Goal: Task Accomplishment & Management: Manage account settings

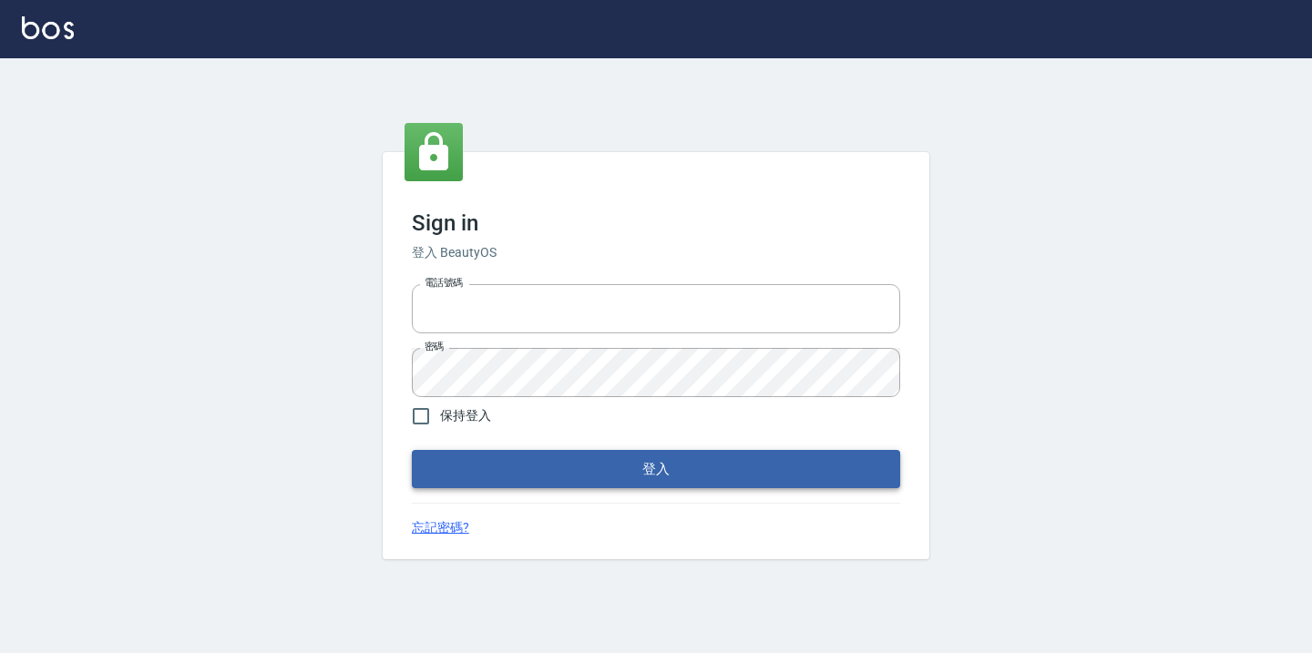
type input "0968318818"
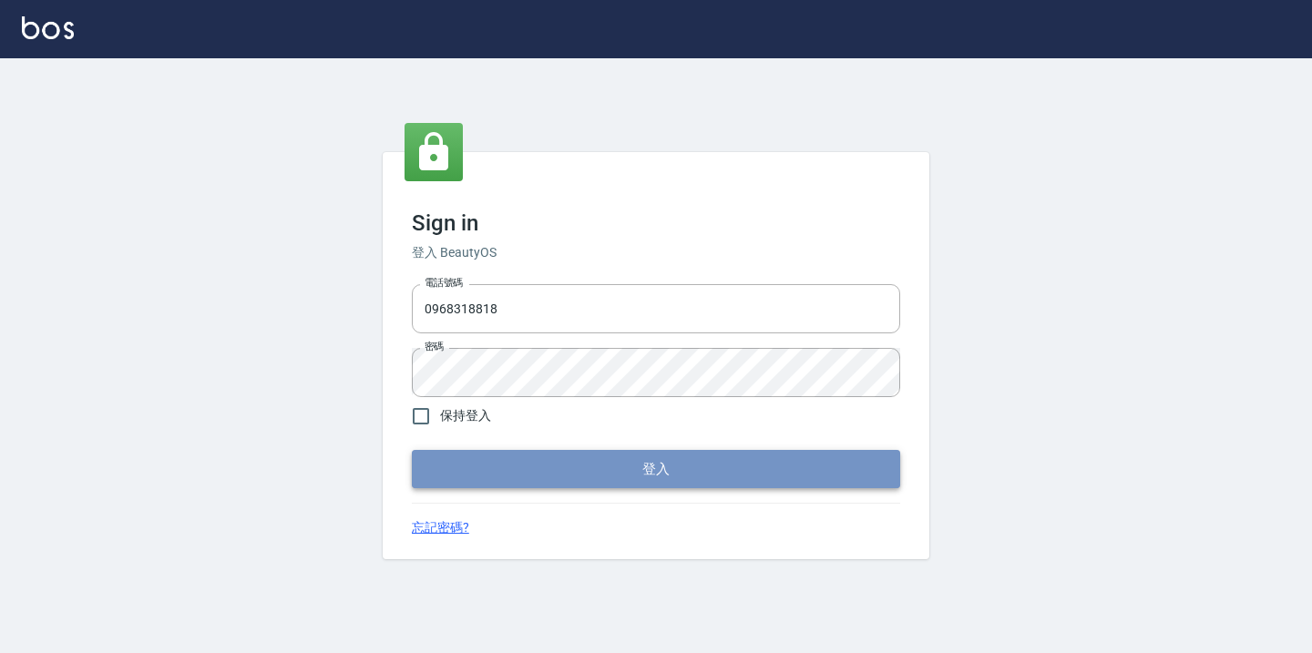
click at [704, 478] on button "登入" at bounding box center [656, 469] width 488 height 38
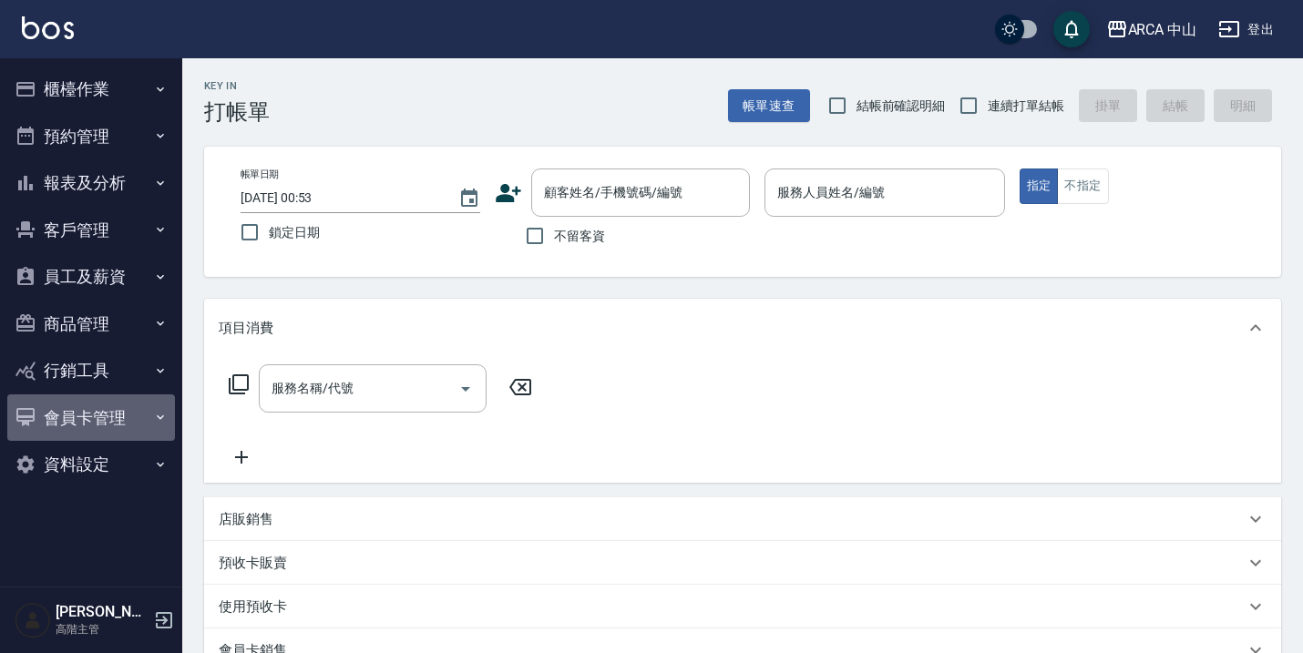
click at [119, 439] on button "會員卡管理" at bounding box center [91, 418] width 168 height 47
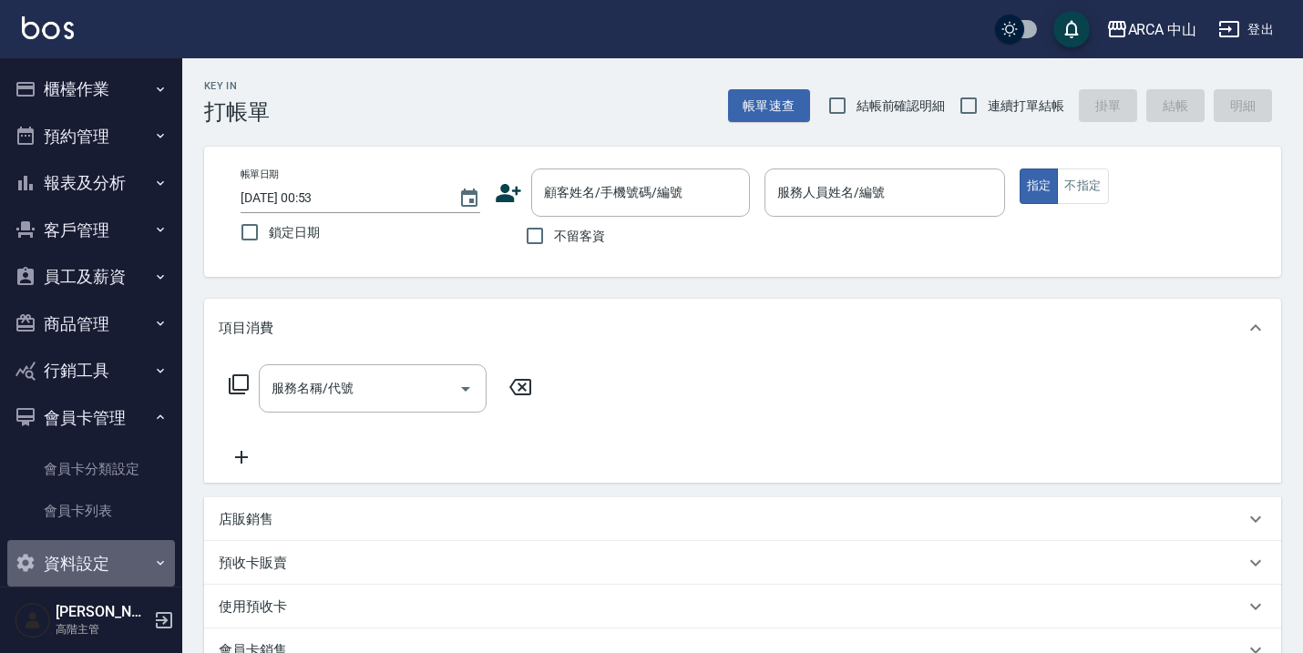
click at [138, 559] on button "資料設定" at bounding box center [91, 563] width 168 height 47
click at [110, 283] on button "員工及薪資" at bounding box center [91, 276] width 168 height 47
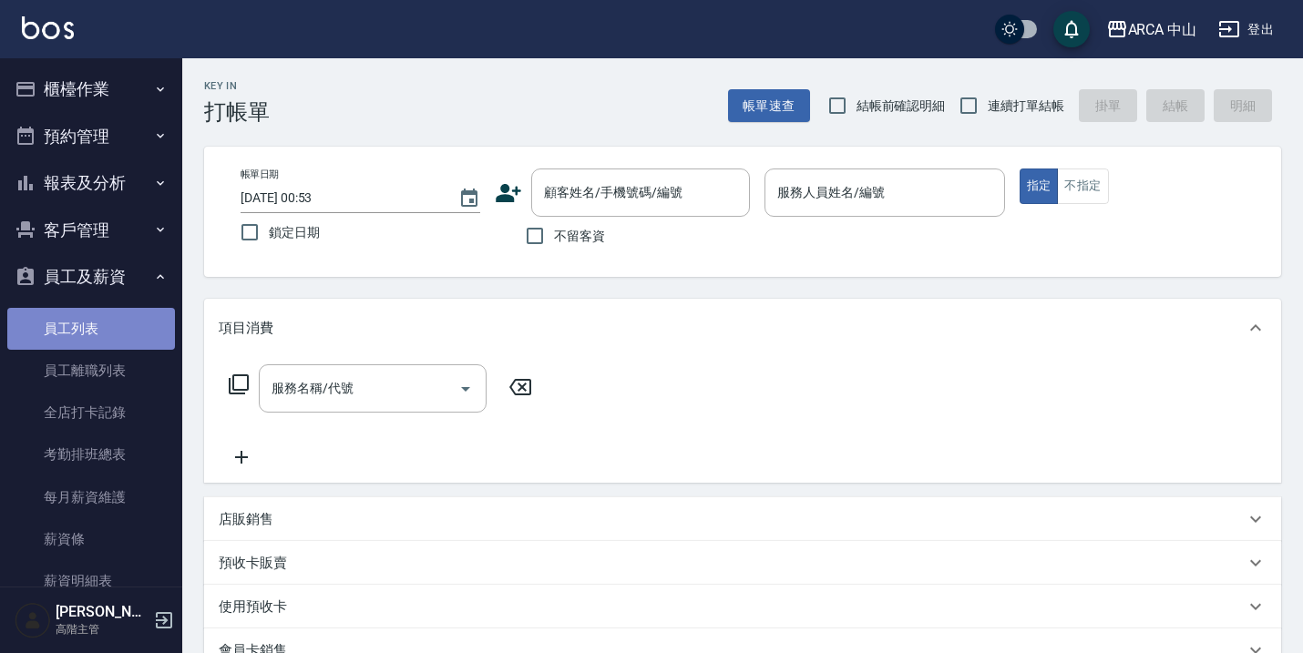
click at [122, 332] on link "員工列表" at bounding box center [91, 329] width 168 height 42
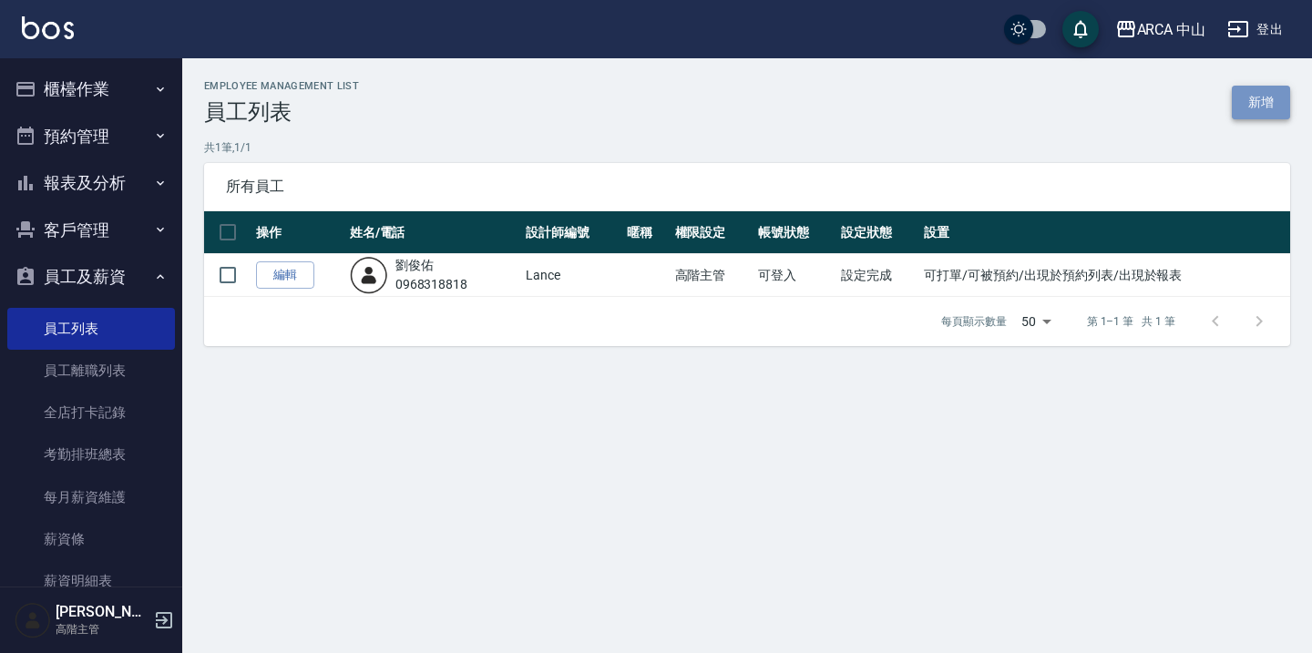
click at [1276, 114] on link "新增" at bounding box center [1261, 103] width 58 height 34
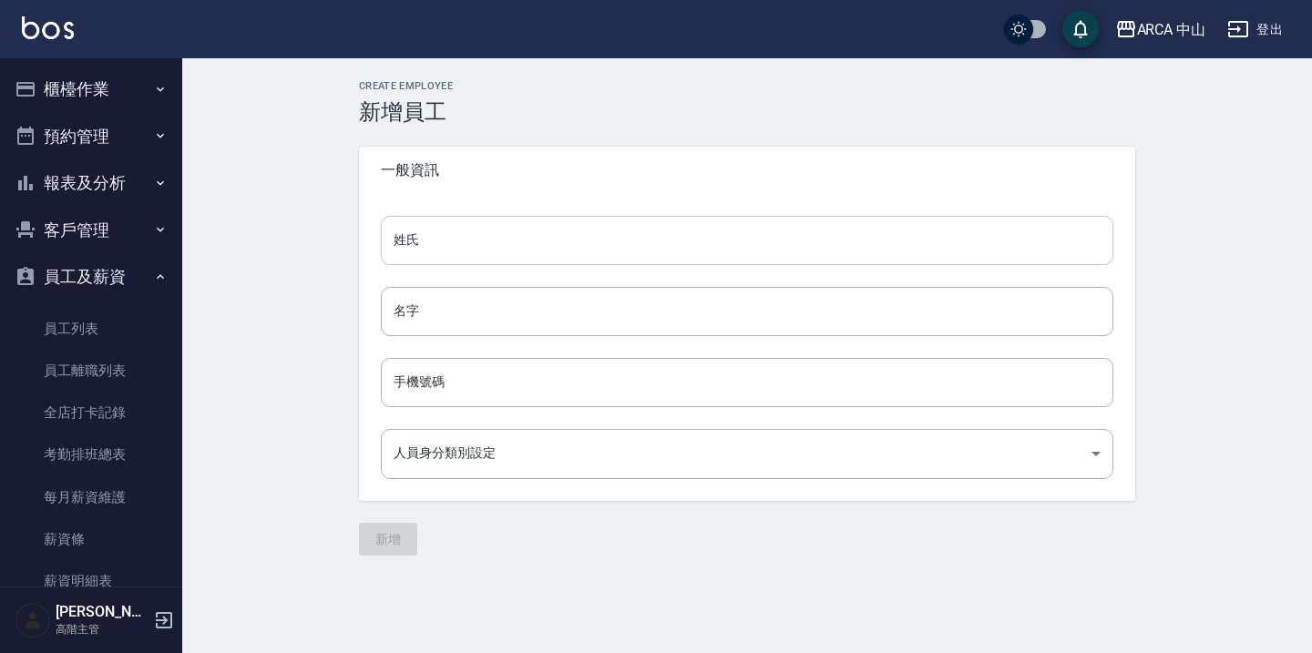
click at [673, 247] on input "姓氏" at bounding box center [747, 240] width 733 height 49
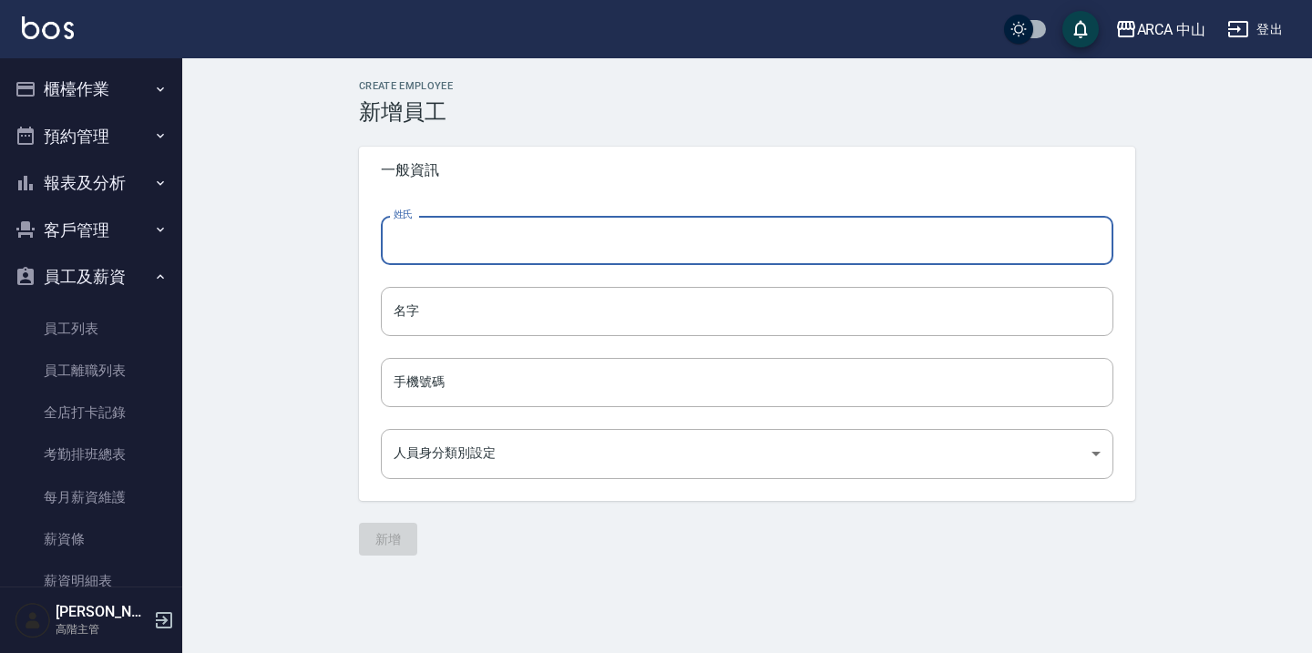
type input ","
type input "薛"
click at [639, 320] on input "名字" at bounding box center [747, 311] width 733 height 49
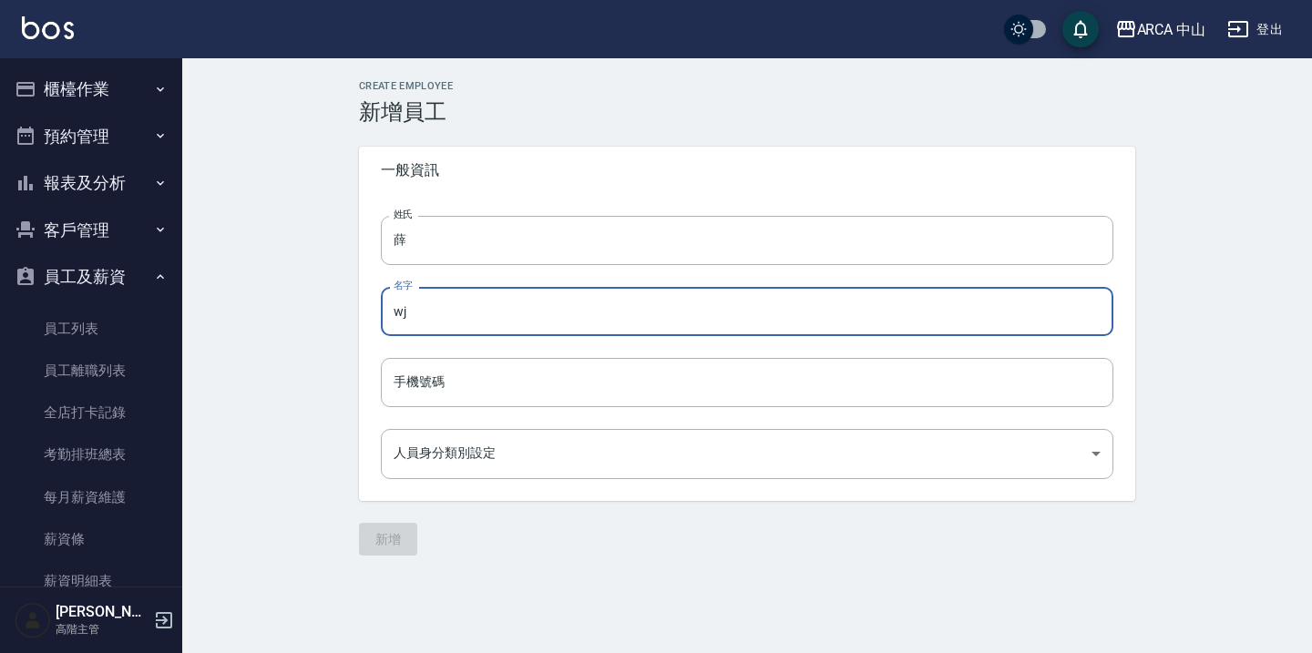
type input "w"
type input "ㄊ"
click at [616, 260] on input "薛" at bounding box center [747, 240] width 733 height 49
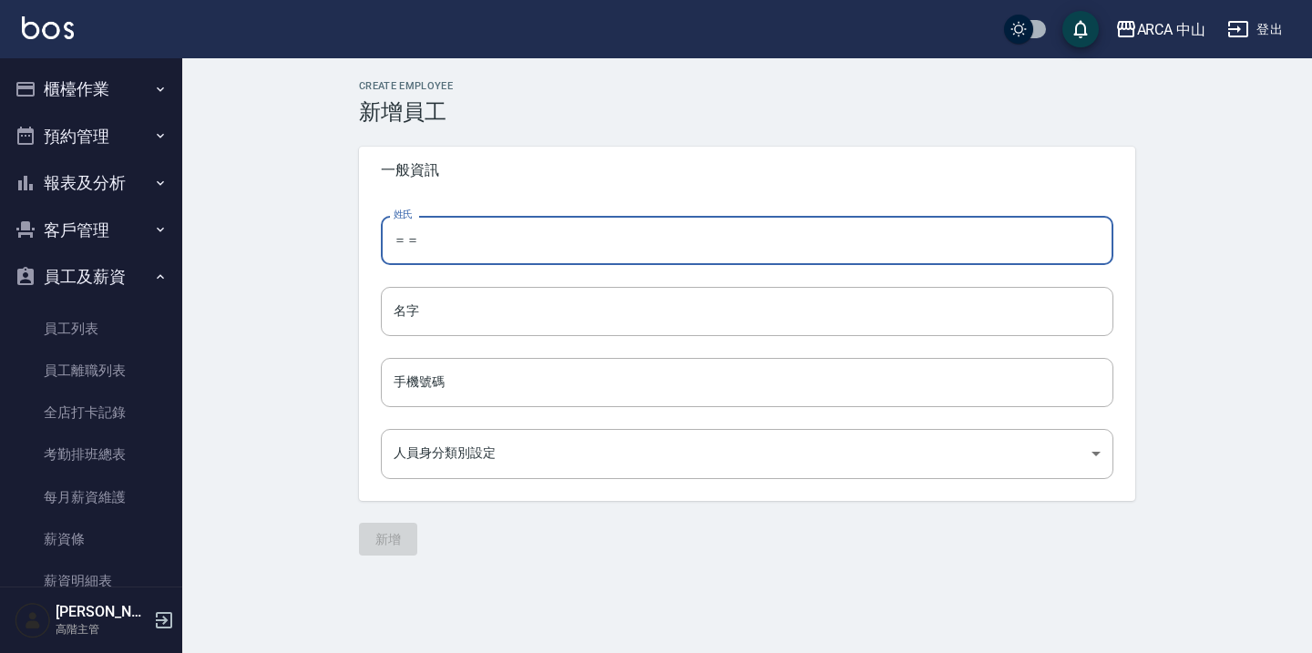
type input "＝"
type input "ㄌ"
type input "林"
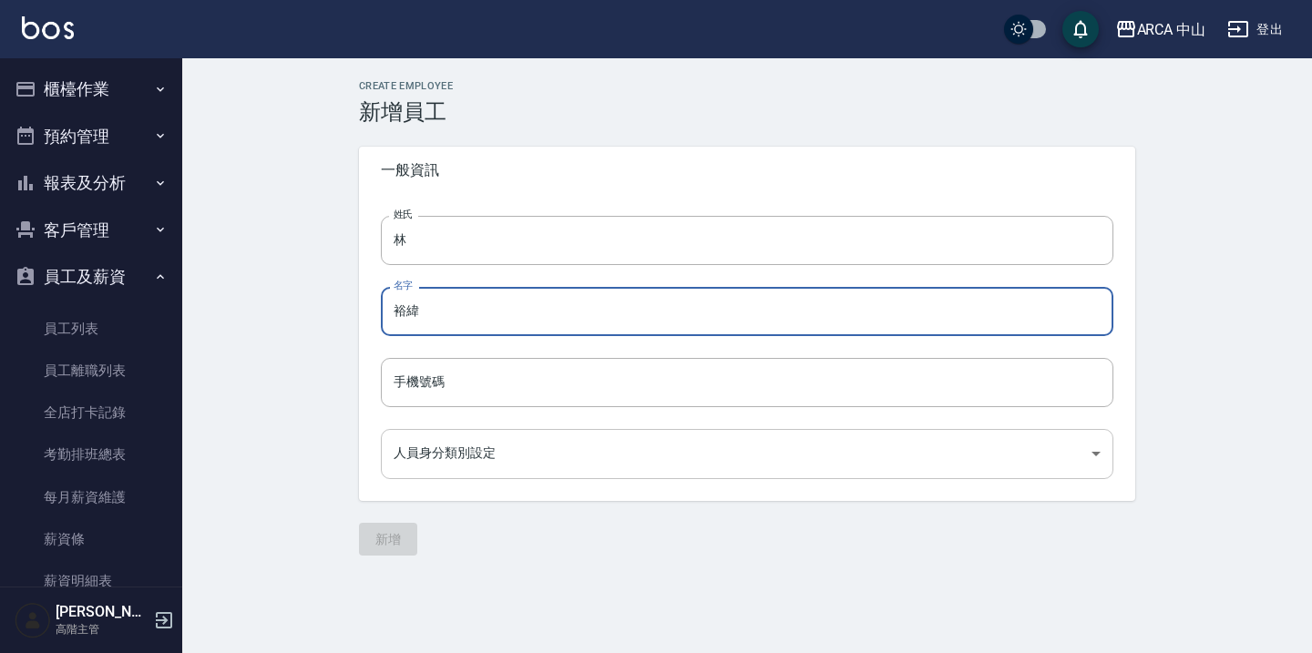
type input "裕緯"
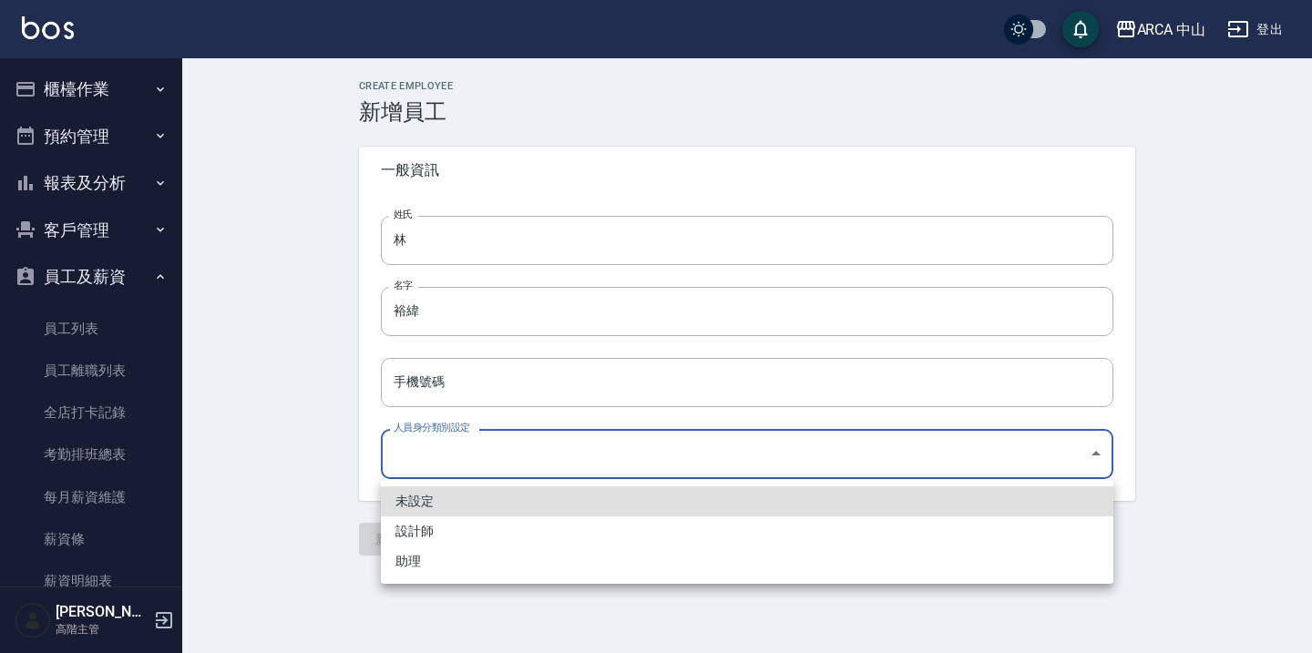
click at [561, 439] on body "ARCA 中山 登出 櫃檯作業 打帳單 帳單列表 掛單列表 座位開單 營業儀表板 現金收支登錄 高階收支登錄 材料自購登錄 每日結帳 排班表 現場電腦打卡 掃…" at bounding box center [656, 326] width 1312 height 653
click at [561, 375] on div at bounding box center [656, 326] width 1312 height 653
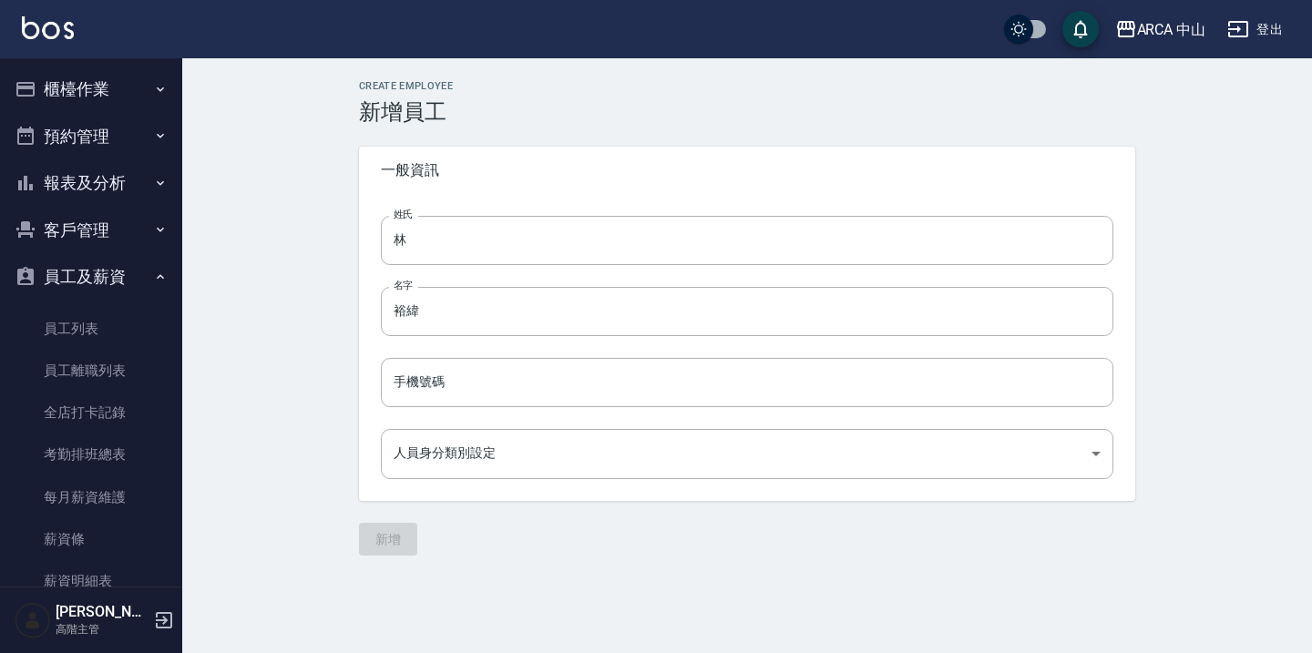
click at [561, 375] on input "手機號碼" at bounding box center [747, 382] width 733 height 49
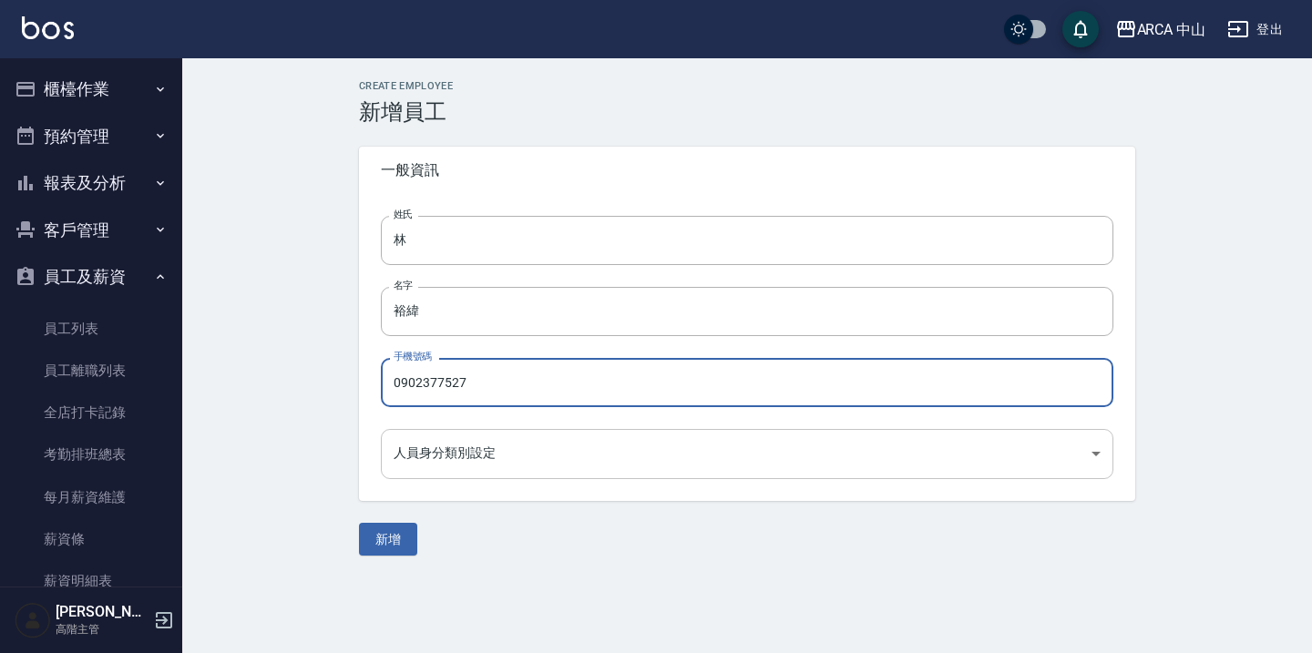
type input "0902377527"
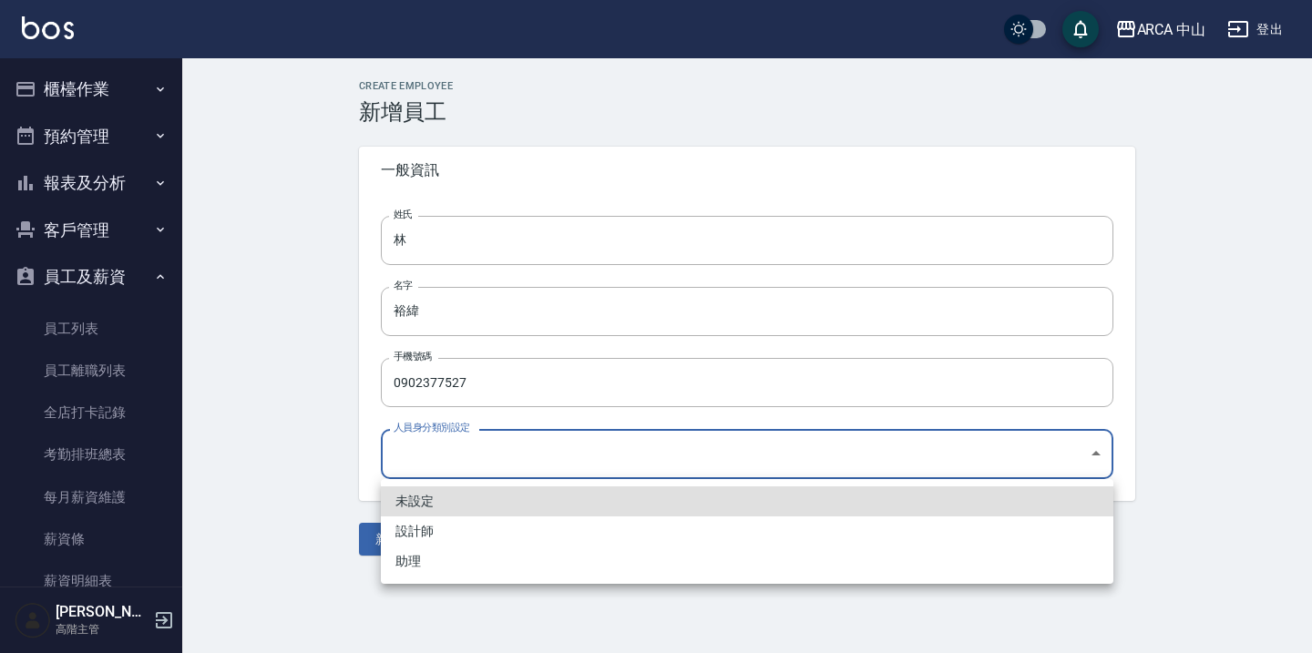
click at [526, 459] on body "ARCA 中山 登出 櫃檯作業 打帳單 帳單列表 掛單列表 座位開單 營業儀表板 現金收支登錄 高階收支登錄 材料自購登錄 每日結帳 排班表 現場電腦打卡 掃…" at bounding box center [656, 326] width 1312 height 653
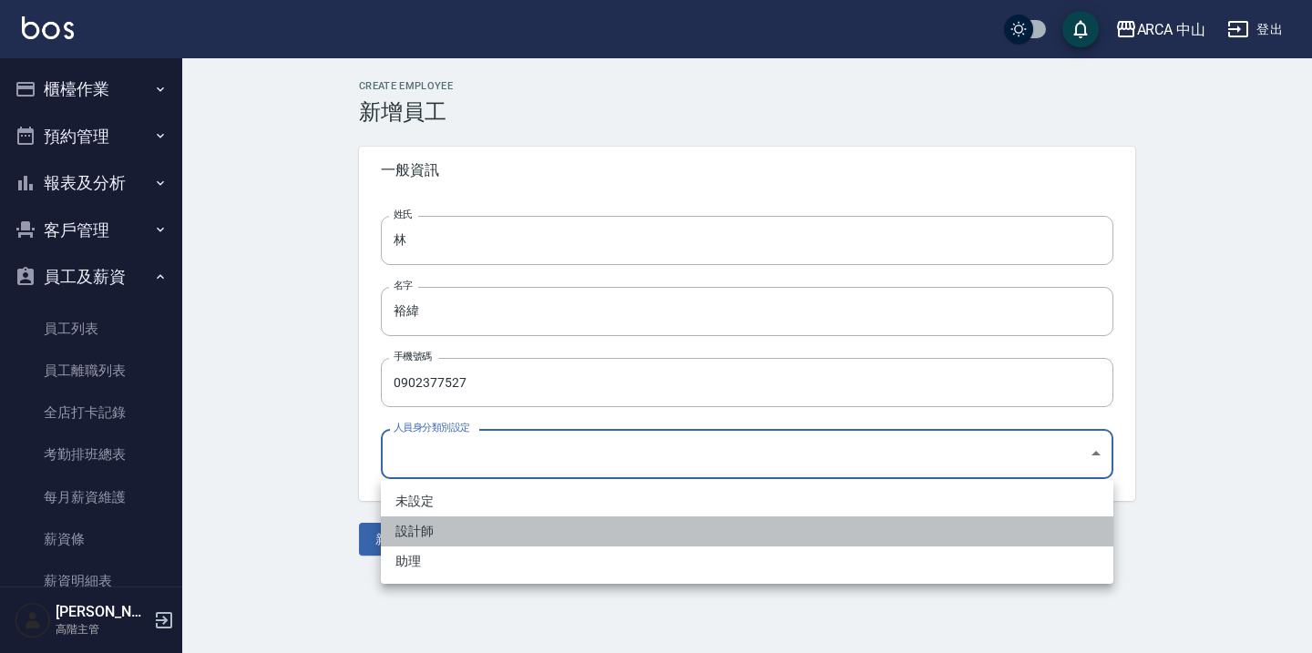
click at [513, 532] on li "設計師" at bounding box center [747, 532] width 733 height 30
type input "13b64039-8c88-4f8c-8cb7-f02499f202e4"
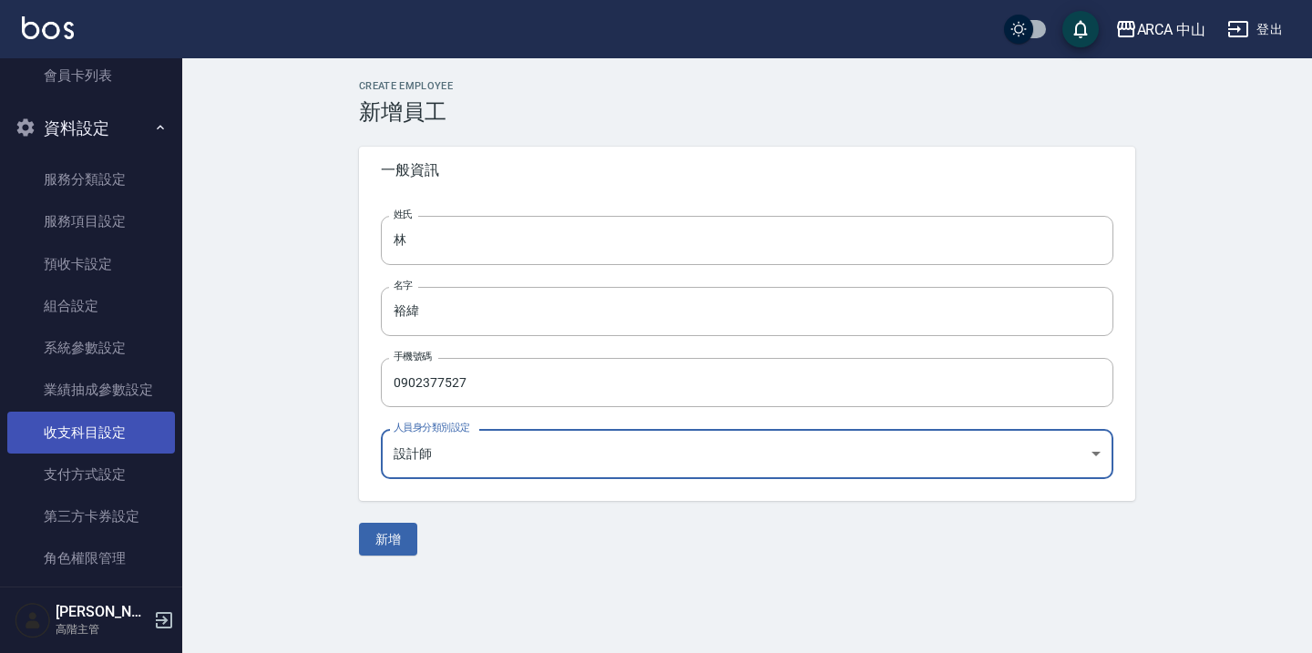
scroll to position [809, 0]
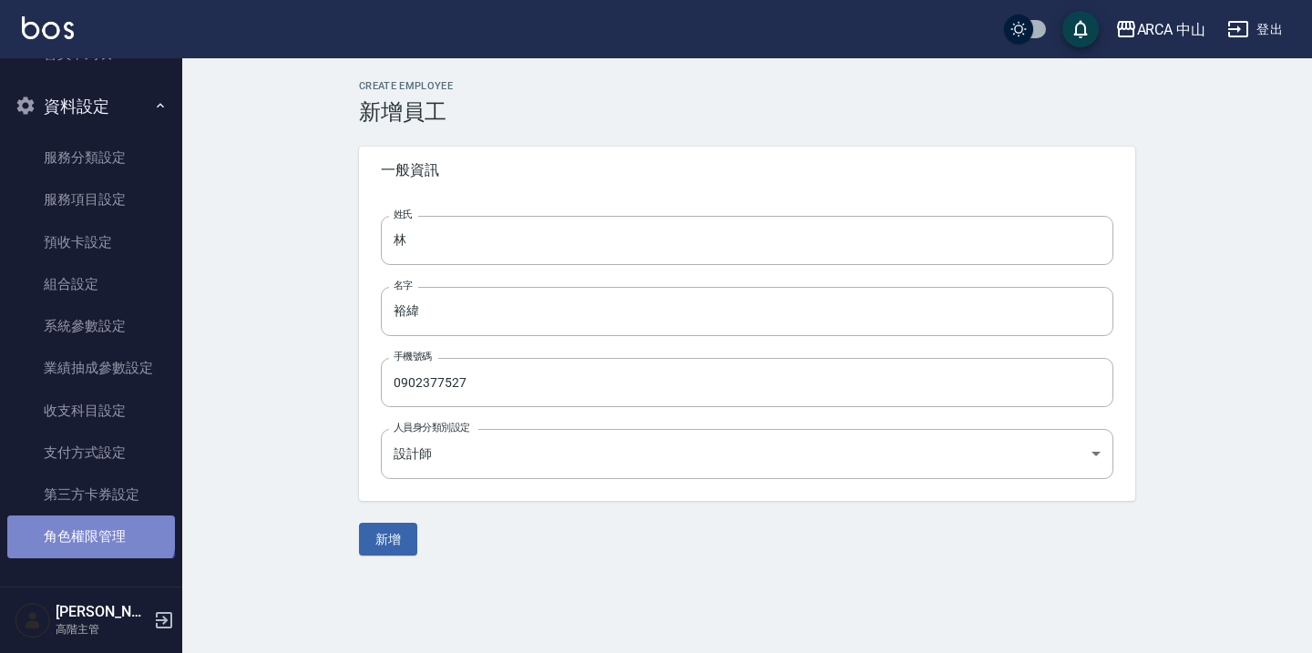
click at [89, 531] on link "角色權限管理" at bounding box center [91, 537] width 168 height 42
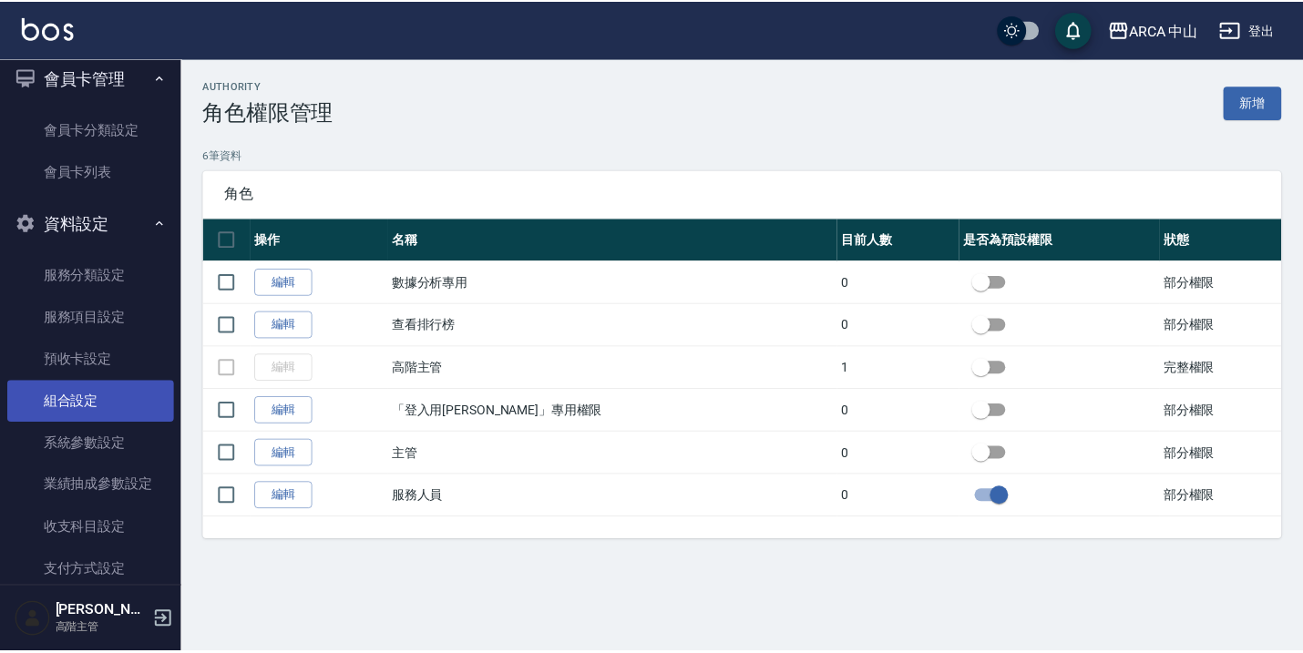
scroll to position [809, 0]
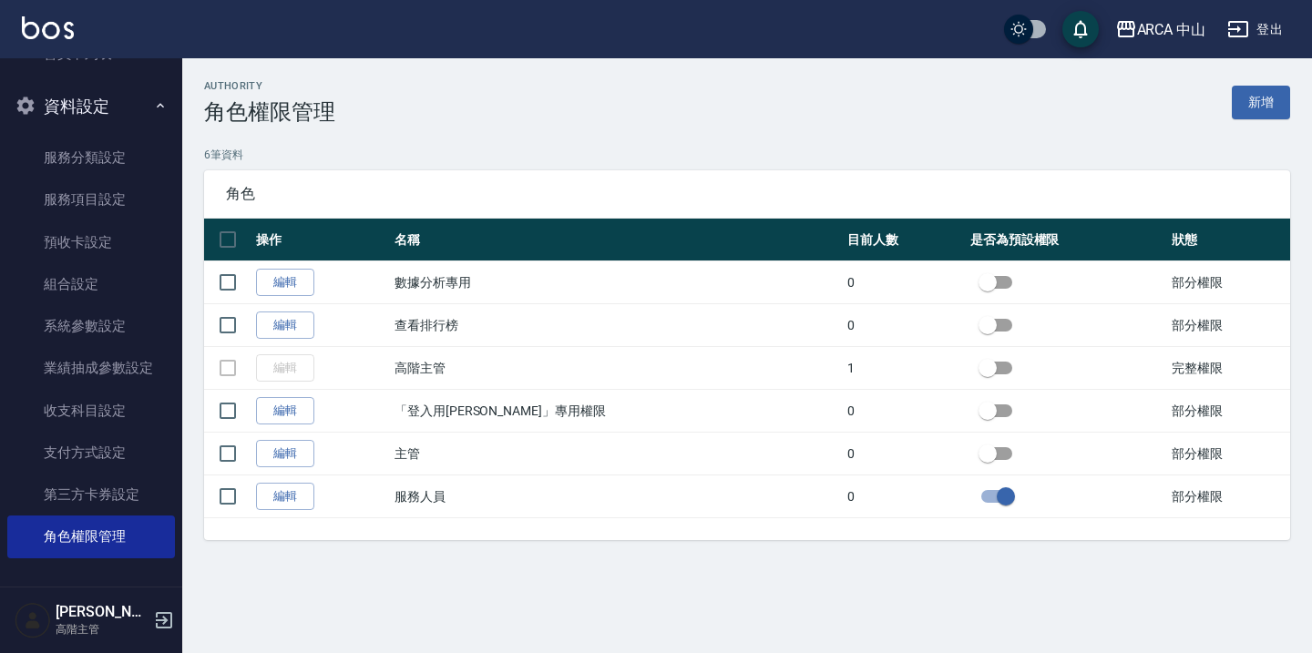
click at [1202, 92] on div "authority 角色權限管理 新增" at bounding box center [747, 102] width 1086 height 45
click at [1253, 92] on link "新增" at bounding box center [1261, 103] width 58 height 34
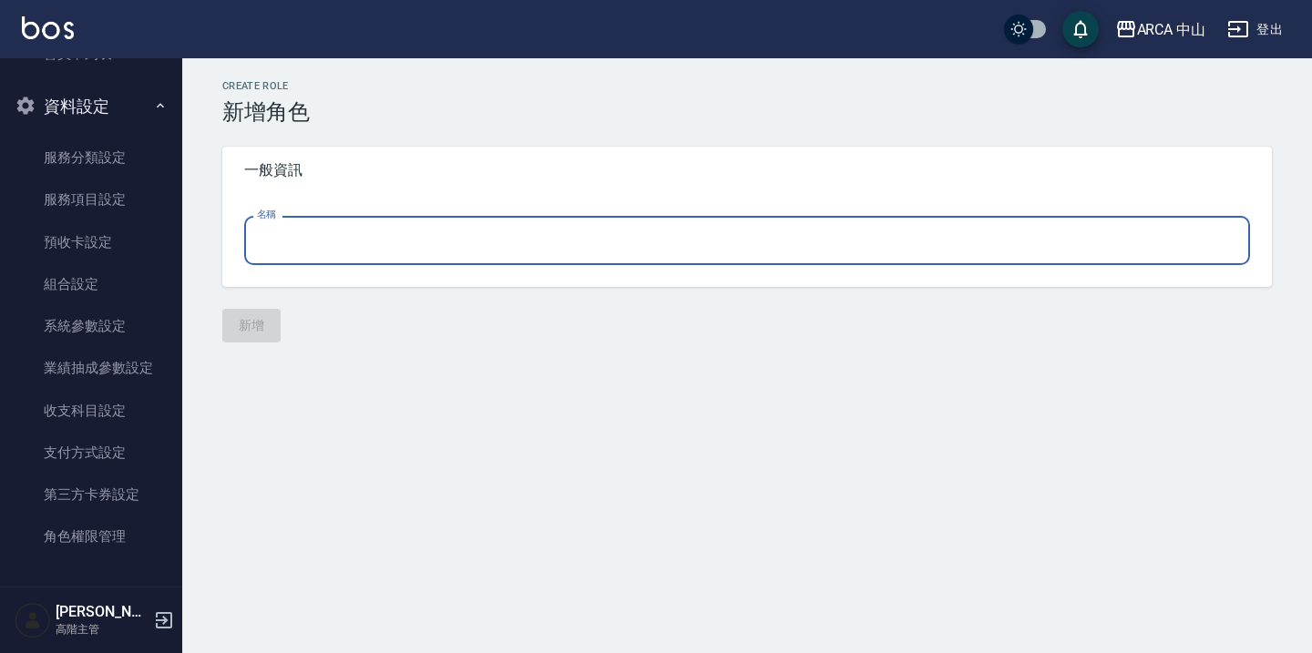
click at [423, 245] on input "名稱" at bounding box center [747, 240] width 1006 height 49
type input "`"
click at [82, 146] on link "服務分類設定" at bounding box center [91, 158] width 168 height 42
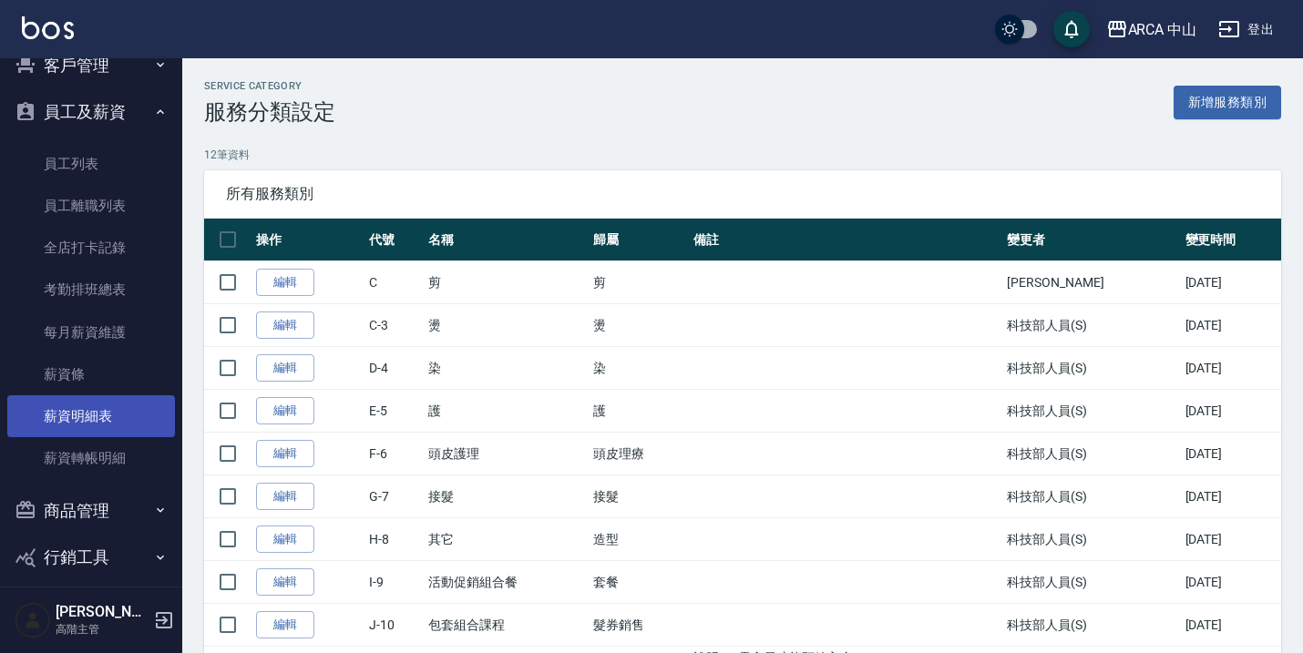
scroll to position [133, 0]
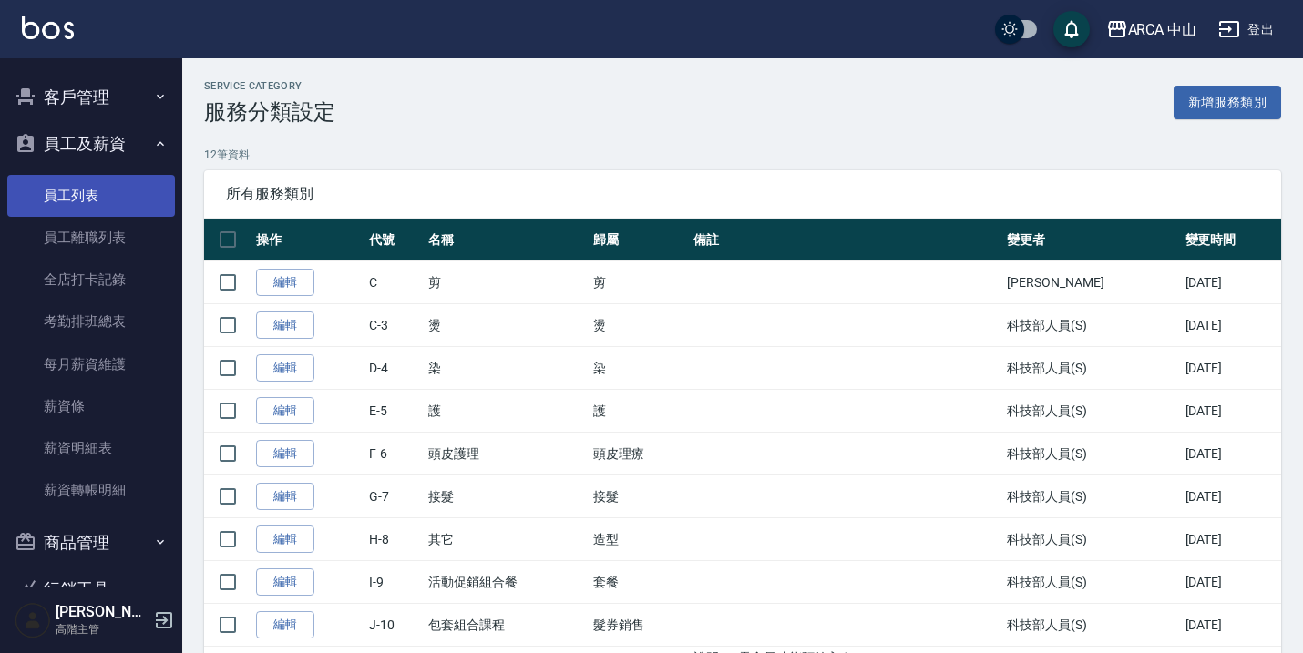
click at [113, 193] on link "員工列表" at bounding box center [91, 196] width 168 height 42
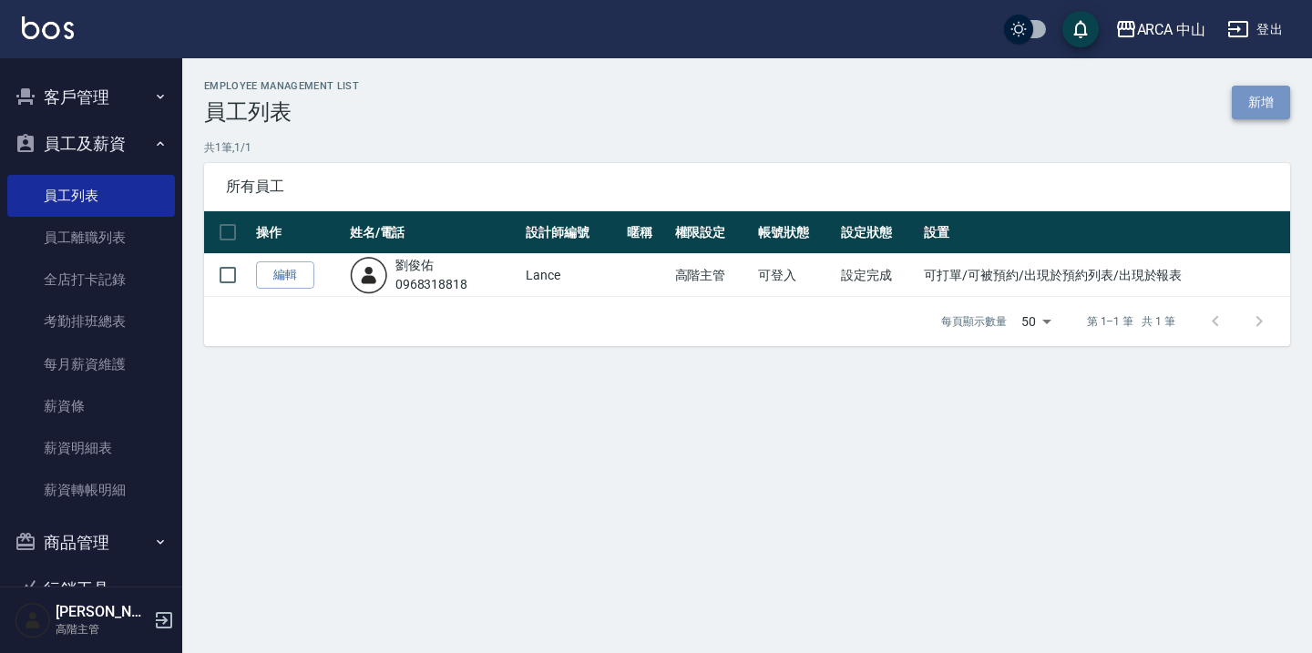
click at [1259, 104] on link "新增" at bounding box center [1261, 103] width 58 height 34
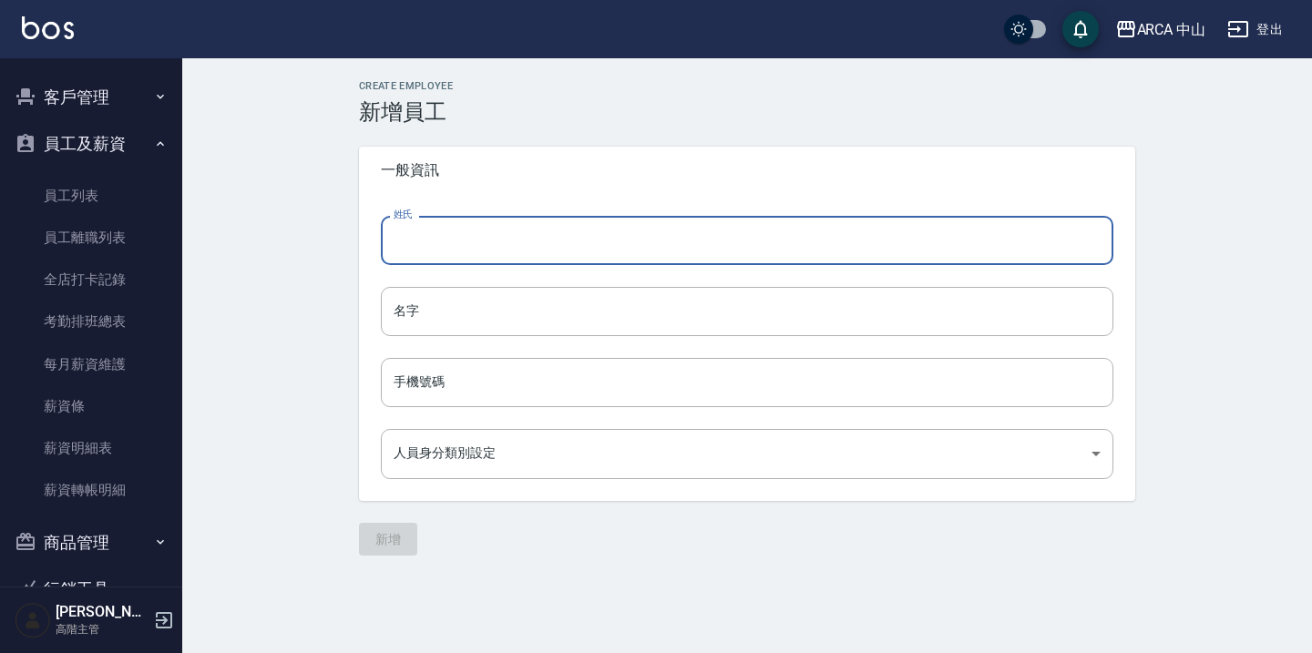
click at [476, 241] on input "姓氏" at bounding box center [747, 240] width 733 height 49
type input "x"
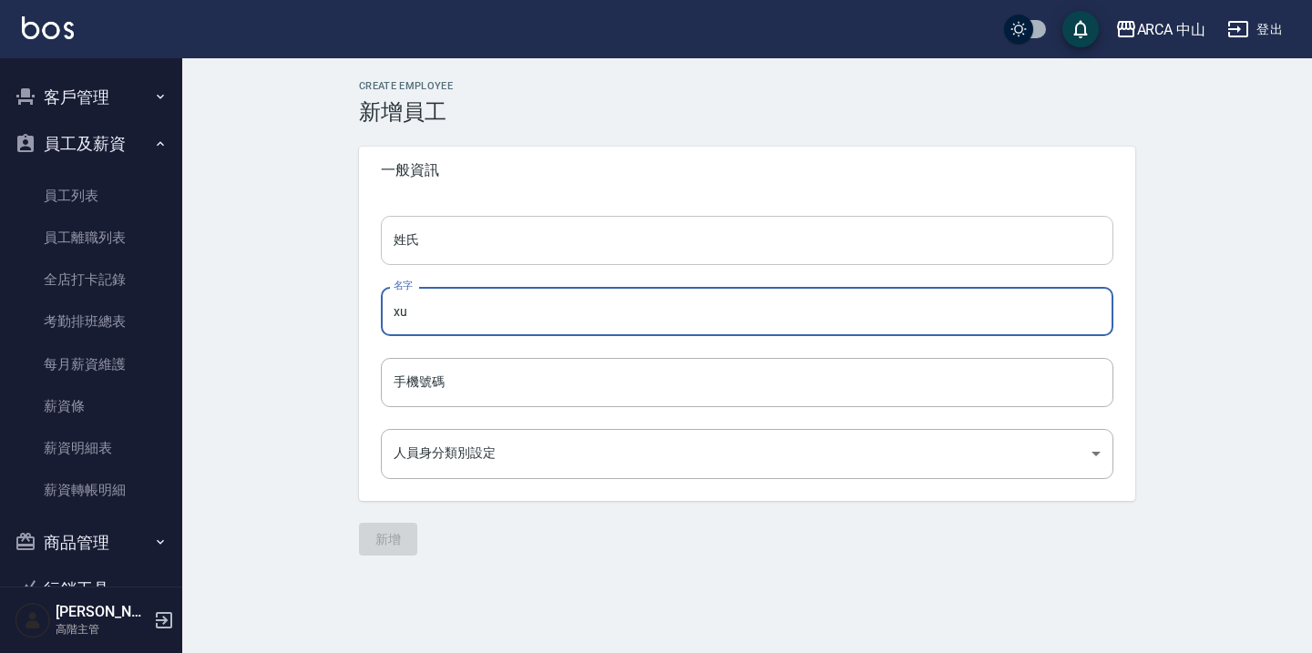
type input "x"
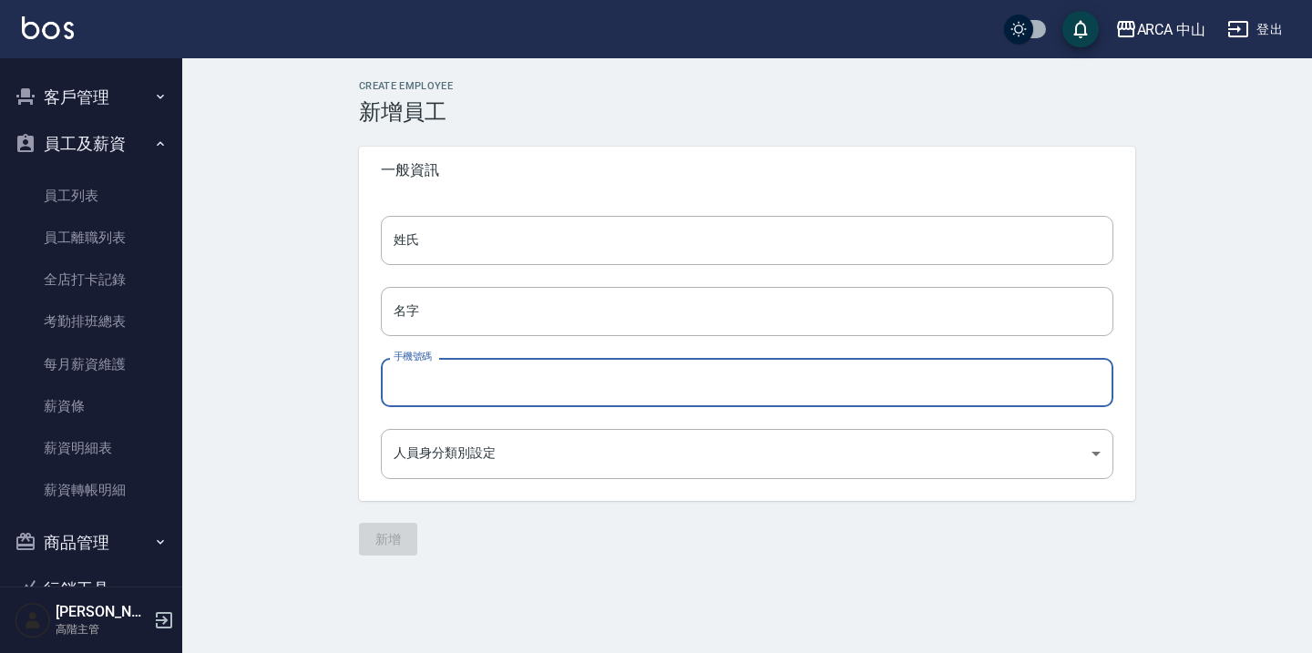
drag, startPoint x: 486, startPoint y: 141, endPoint x: 486, endPoint y: 198, distance: 56.5
click at [486, 159] on div "Create Employee 新增員工 一般資訊 姓氏 姓氏 名字 名字 手機號碼 手機號碼 人員身分類別設定 ​ 人員身分類別設定 新增" at bounding box center [747, 318] width 820 height 476
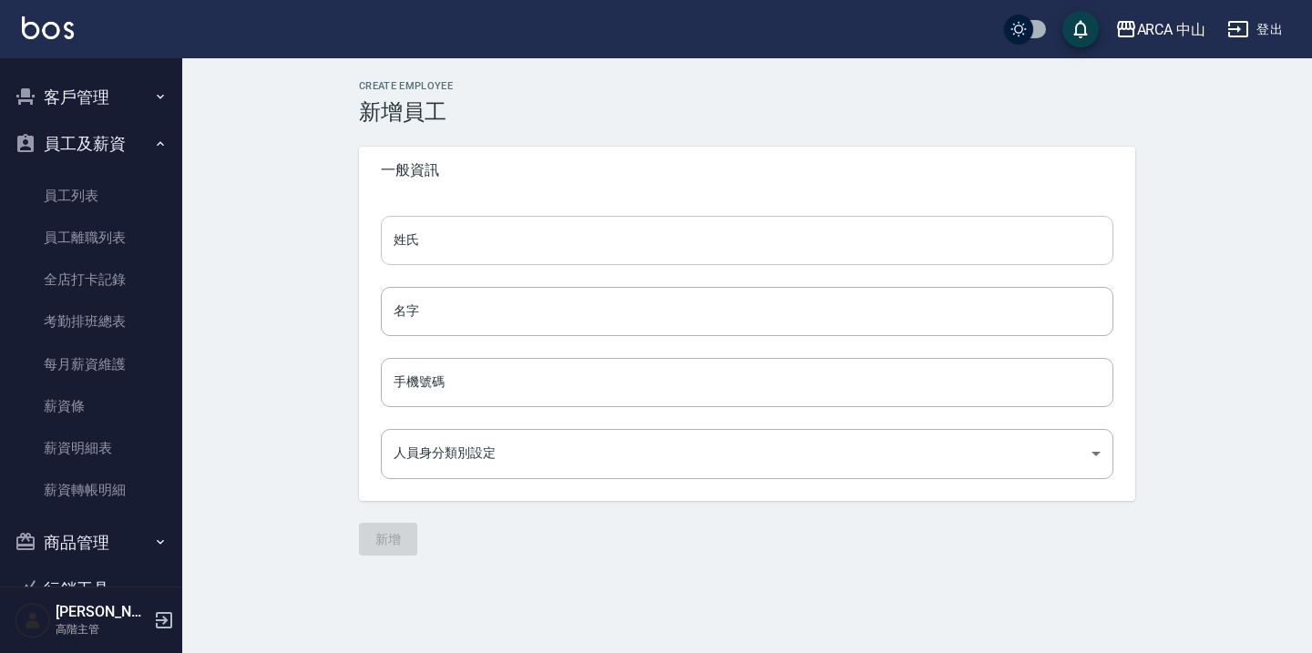
click at [486, 232] on input "姓氏" at bounding box center [747, 240] width 733 height 49
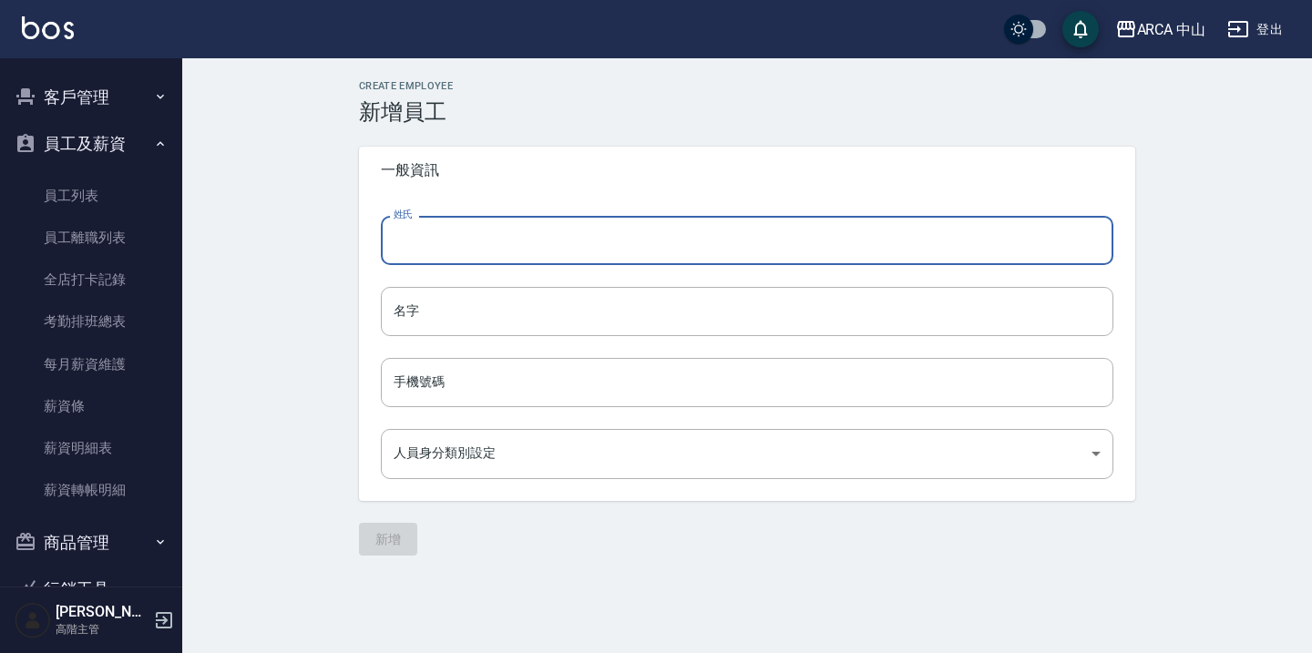
type input "林"
click at [480, 306] on input "名字" at bounding box center [747, 311] width 733 height 49
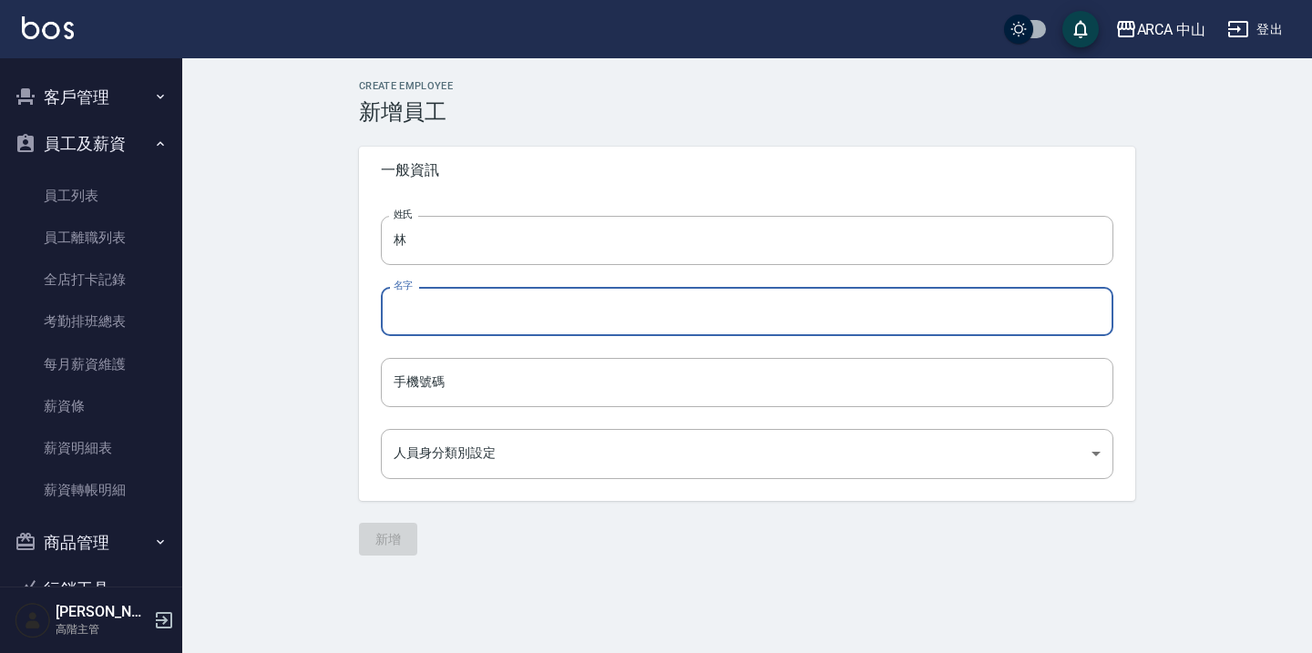
type input "裕緯"
click at [486, 388] on input "手機號碼" at bounding box center [747, 382] width 733 height 49
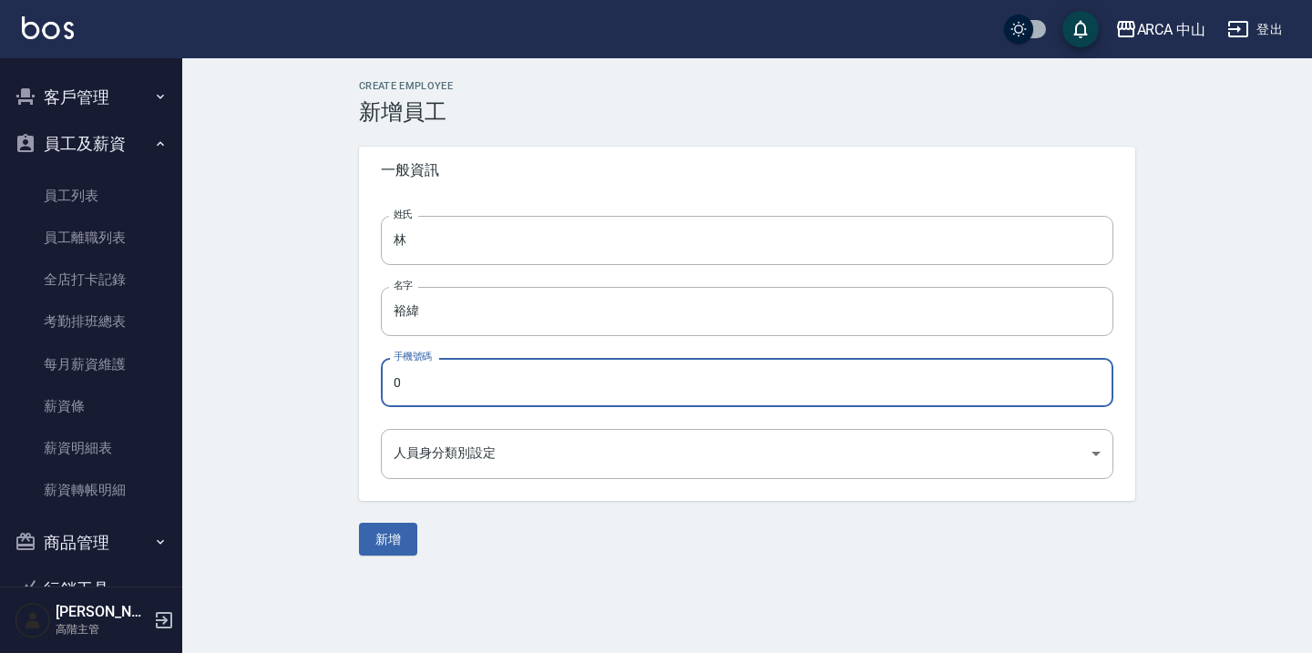
type input "09"
type input "0902377527"
click at [465, 465] on body "ARCA 中山 登出 櫃檯作業 打帳單 帳單列表 掛單列表 座位開單 營業儀表板 現金收支登錄 高階收支登錄 材料自購登錄 每日結帳 排班表 現場電腦打卡 掃…" at bounding box center [656, 326] width 1312 height 653
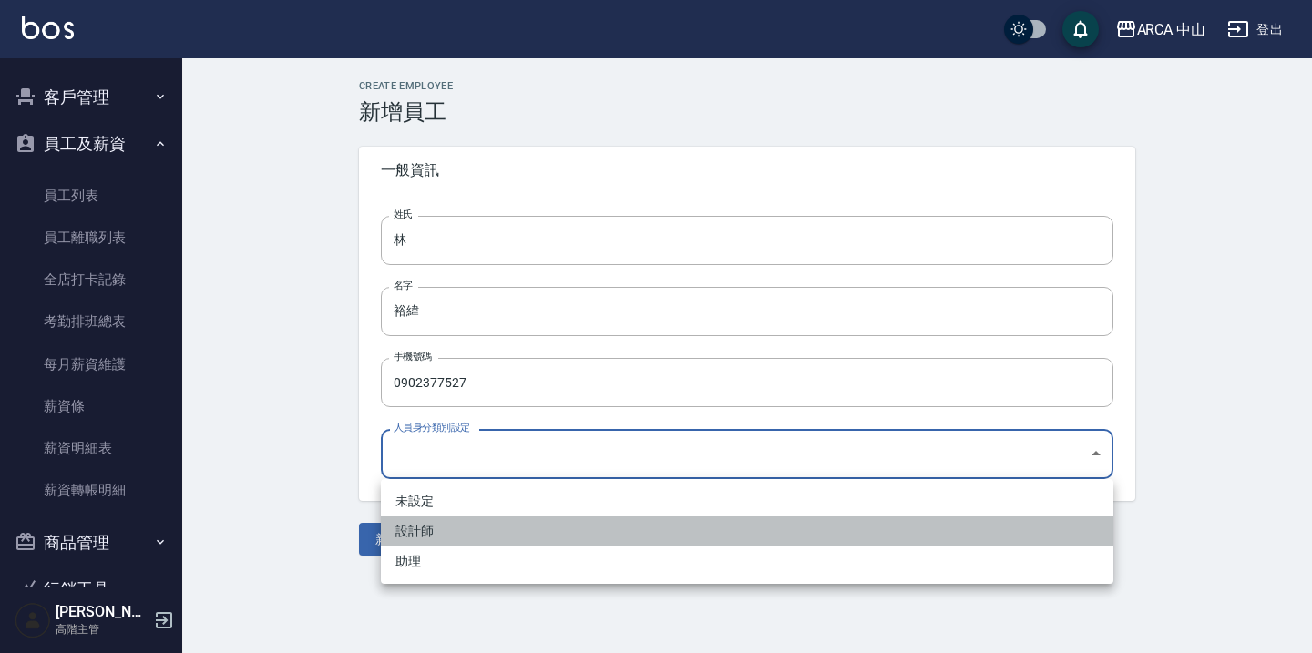
click at [490, 531] on li "設計師" at bounding box center [747, 532] width 733 height 30
type input "13b64039-8c88-4f8c-8cb7-f02499f202e4"
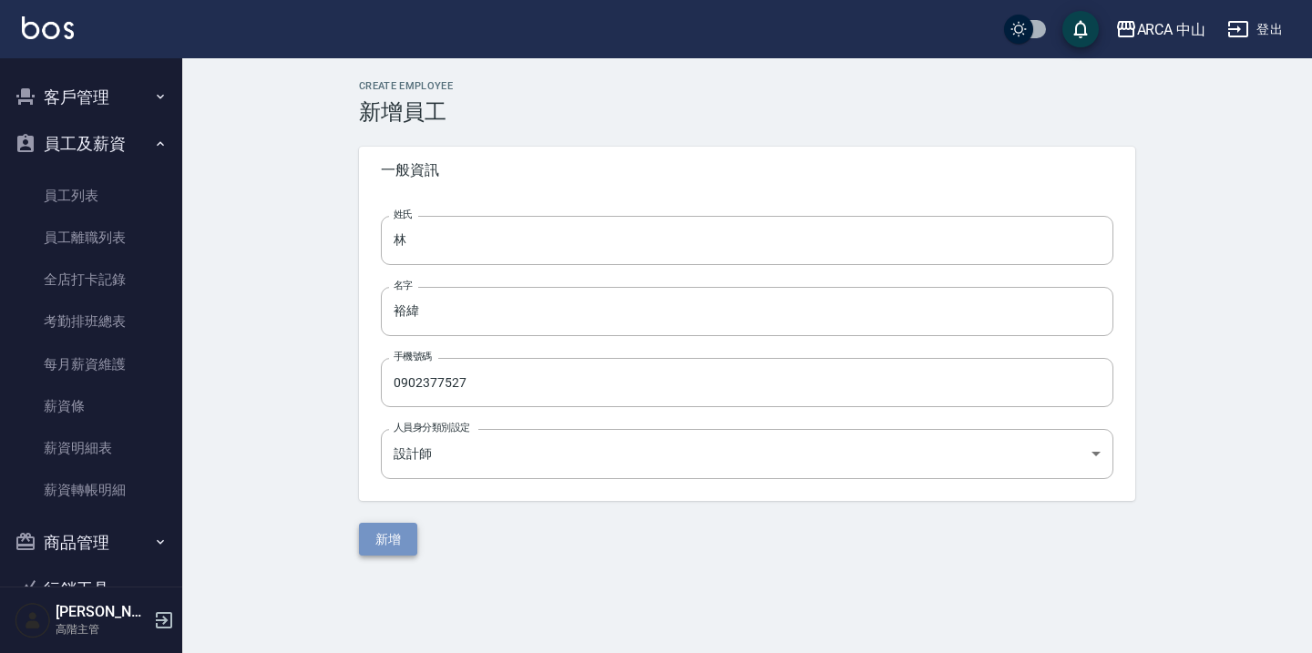
click at [399, 549] on button "新增" at bounding box center [388, 540] width 58 height 34
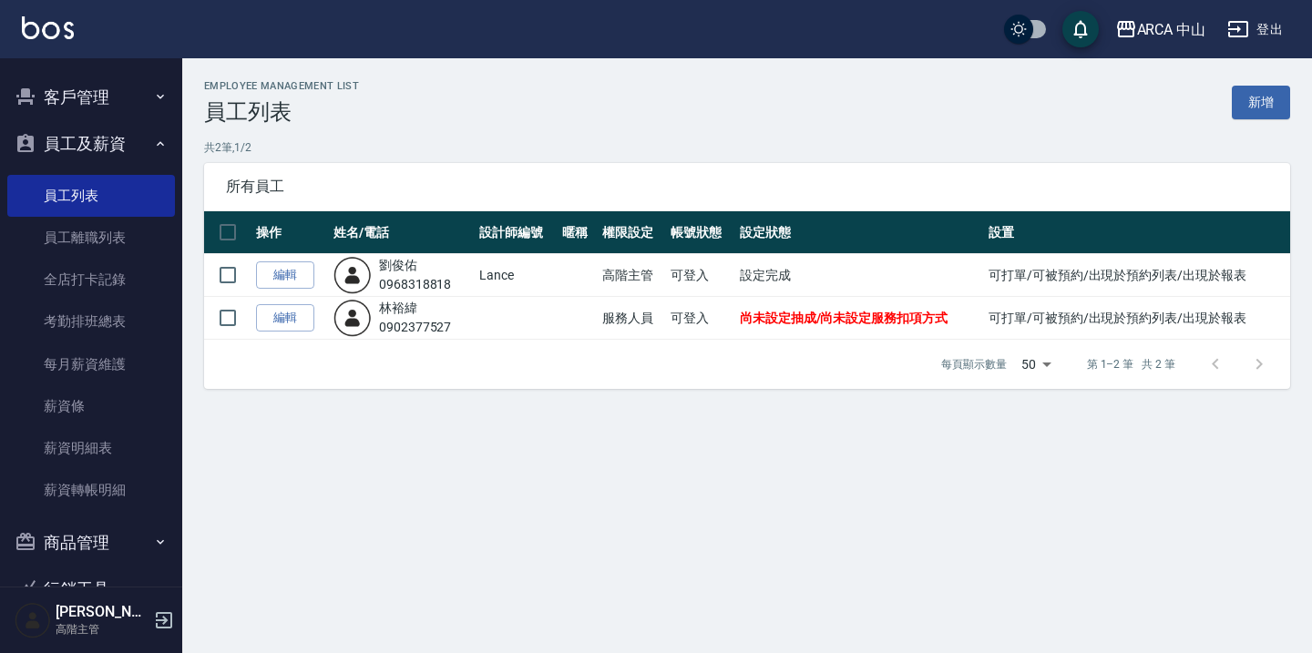
click at [616, 320] on td "服務人員" at bounding box center [632, 318] width 68 height 43
click at [931, 326] on td "尚未設定抽成/尚未設定服務扣項方式" at bounding box center [859, 318] width 249 height 43
click at [712, 350] on div "每頁顯示數量 50 50 第 1–2 筆 共 2 筆" at bounding box center [747, 364] width 1086 height 49
click at [724, 277] on td "可登入" at bounding box center [700, 275] width 68 height 43
click at [601, 303] on td "服務人員" at bounding box center [632, 318] width 68 height 43
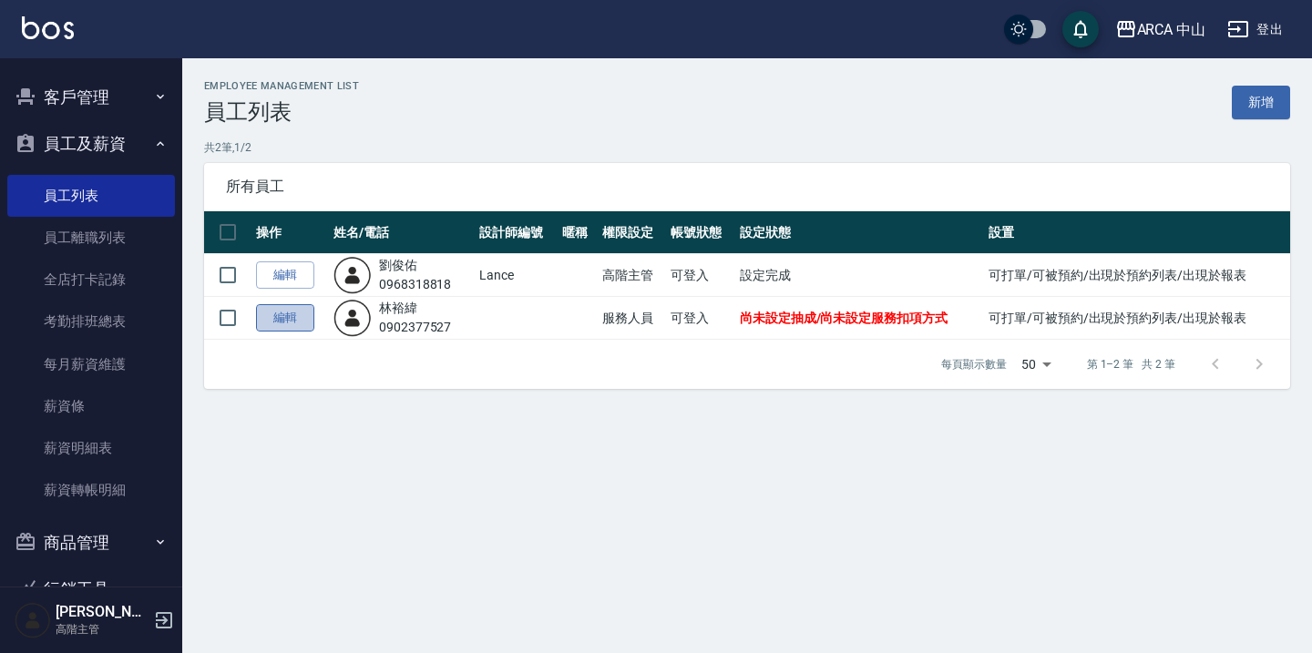
click at [299, 312] on link "編輯" at bounding box center [285, 318] width 58 height 28
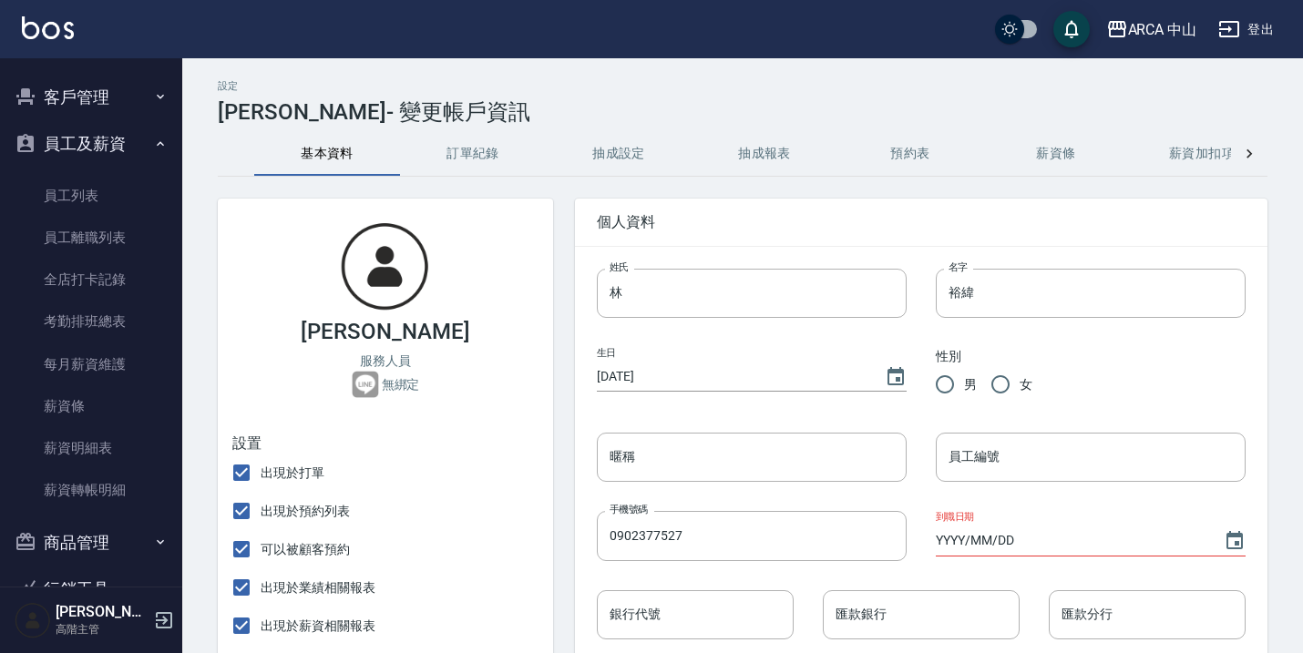
click at [465, 115] on div "設定 [PERSON_NAME] - 變更帳戶資訊" at bounding box center [743, 102] width 1050 height 45
drag, startPoint x: 465, startPoint y: 114, endPoint x: 252, endPoint y: 130, distance: 213.0
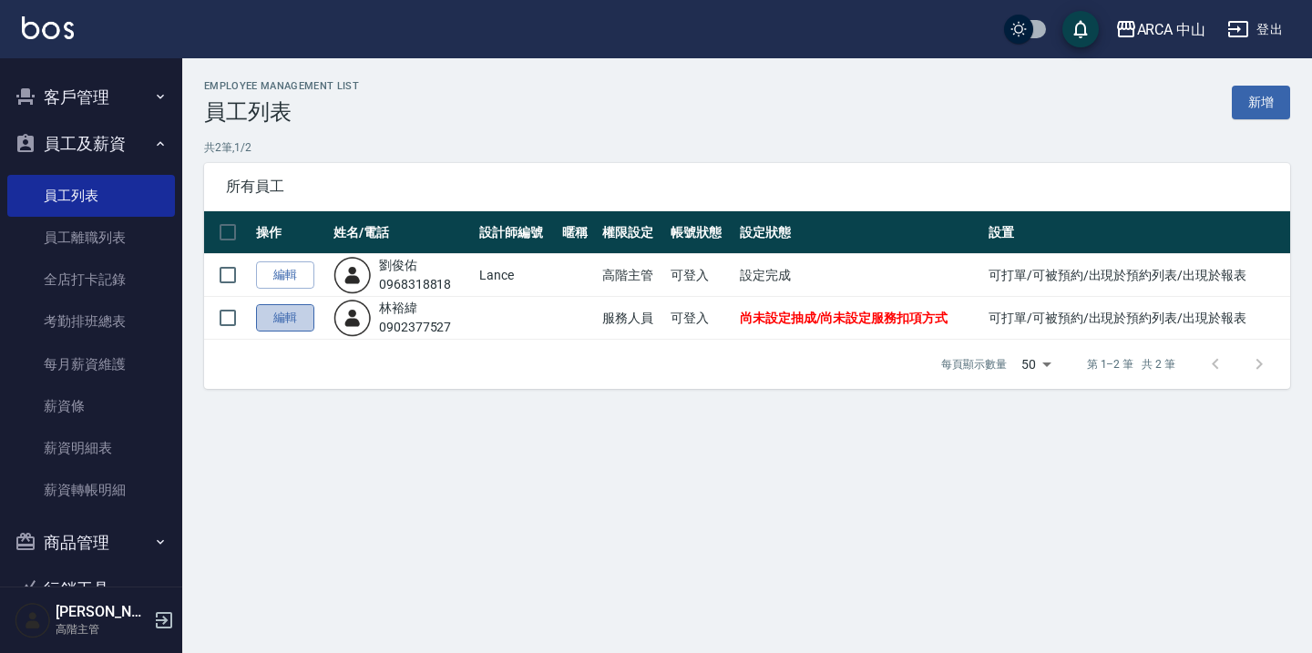
click at [283, 305] on link "編輯" at bounding box center [285, 318] width 58 height 28
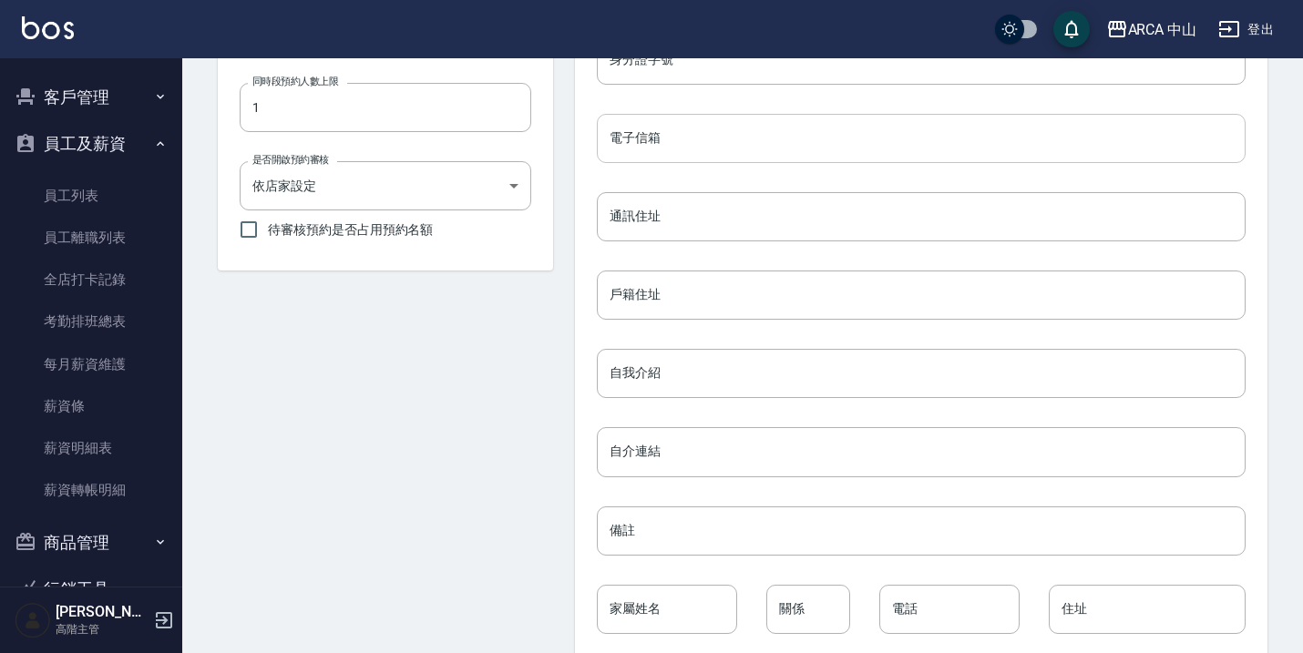
scroll to position [800, 0]
